Goal: Task Accomplishment & Management: Manage account settings

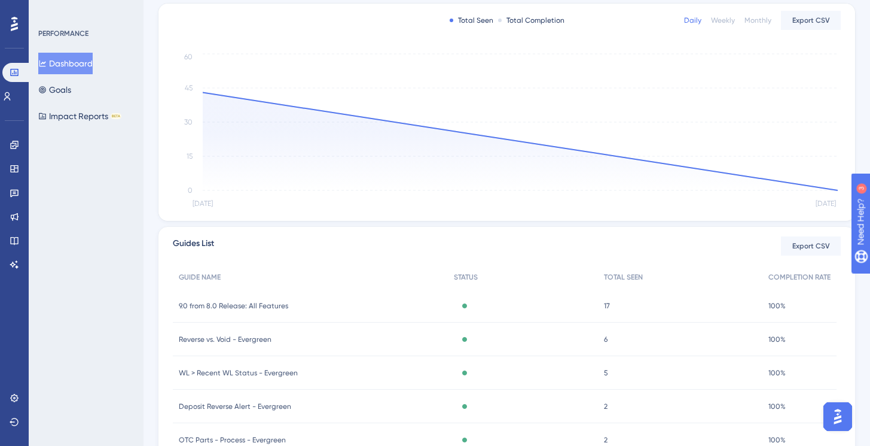
scroll to position [329, 0]
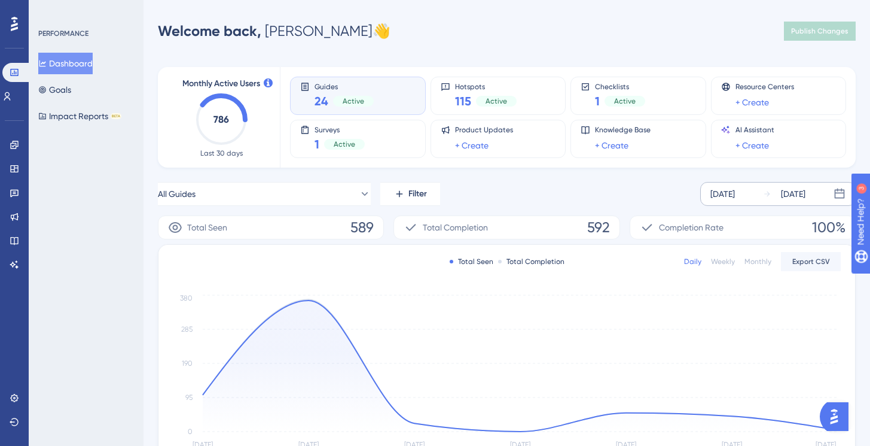
click at [735, 193] on div "[DATE]" at bounding box center [723, 194] width 25 height 14
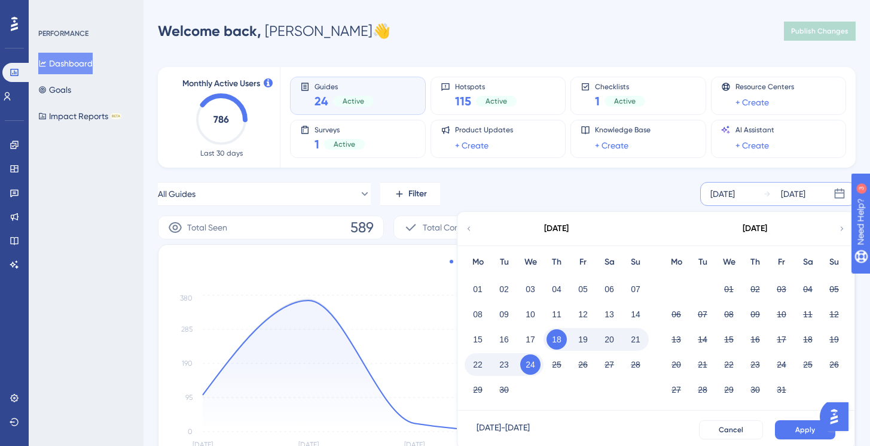
click at [529, 364] on button "24" at bounding box center [530, 364] width 20 height 20
click at [531, 364] on button "24" at bounding box center [530, 364] width 20 height 20
click at [803, 428] on span "Apply" at bounding box center [806, 430] width 20 height 10
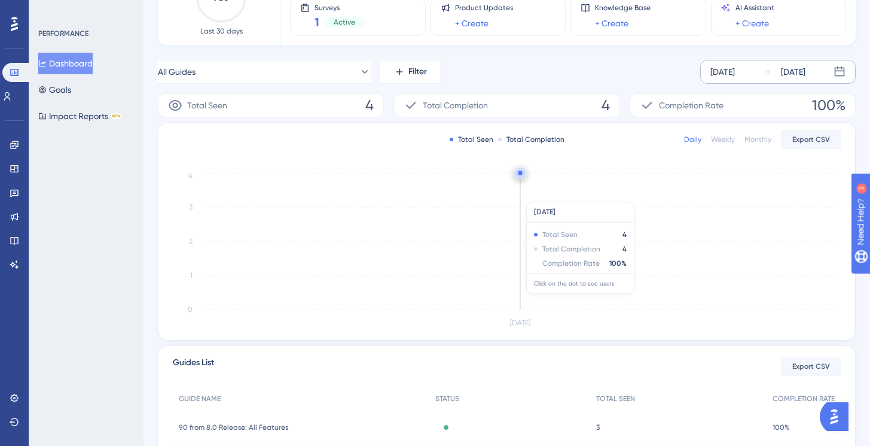
scroll to position [231, 0]
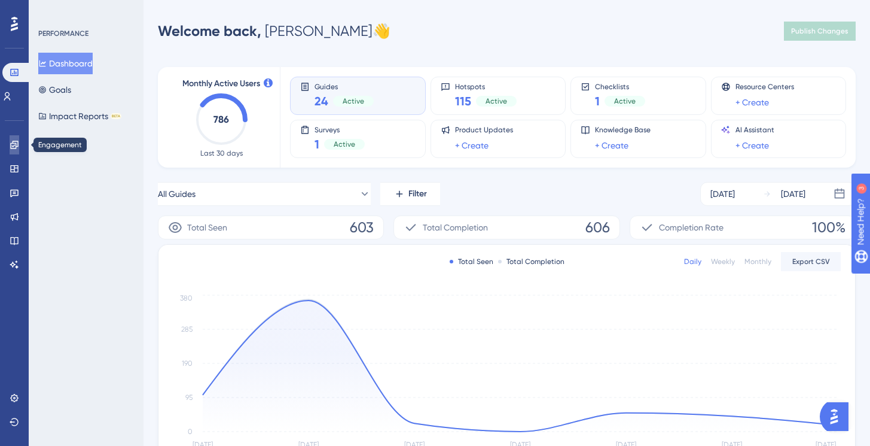
click at [17, 146] on icon at bounding box center [14, 145] width 8 height 8
